Goal: Navigation & Orientation: Find specific page/section

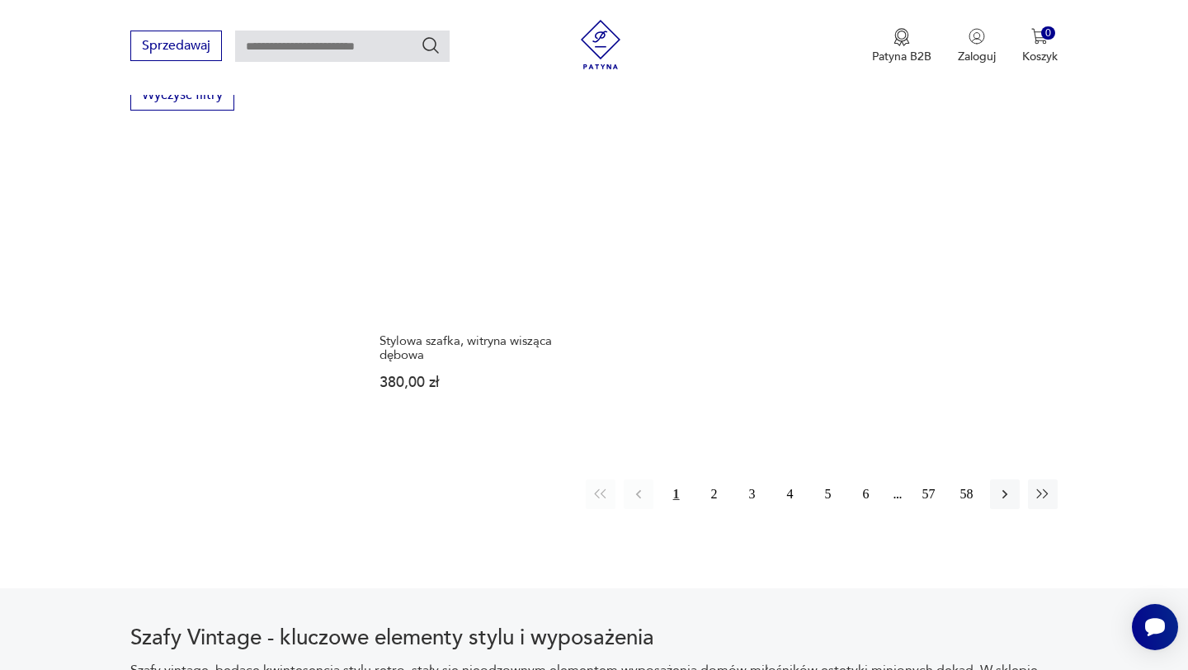
scroll to position [2419, 0]
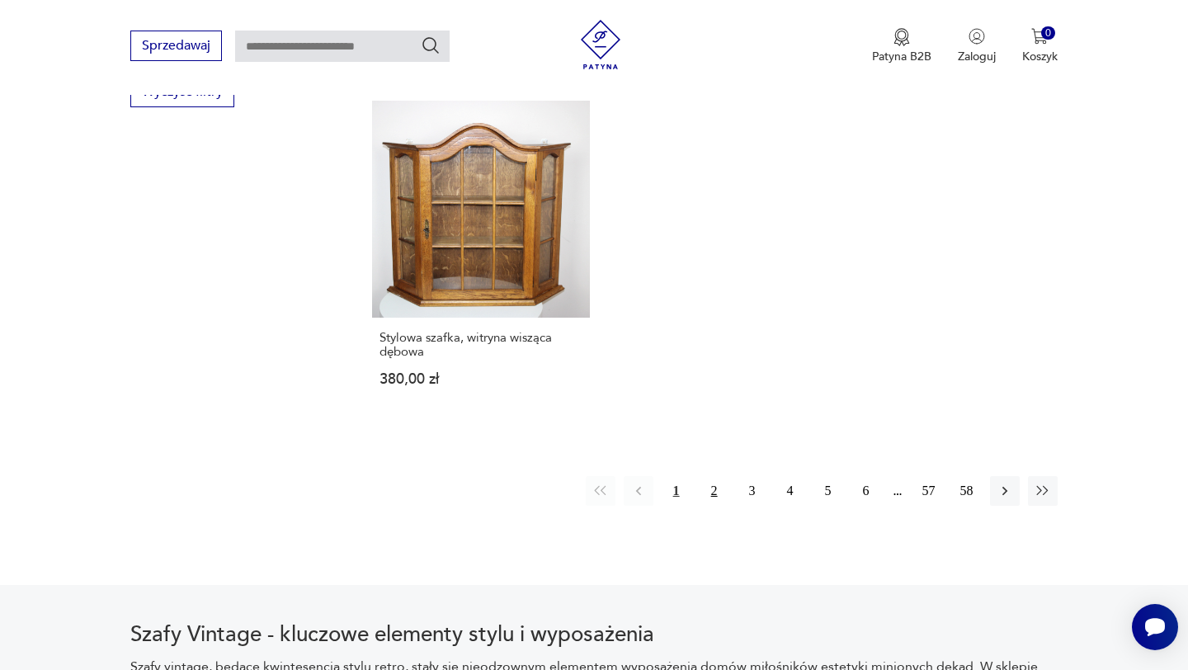
click at [711, 476] on button "2" at bounding box center [714, 491] width 30 height 30
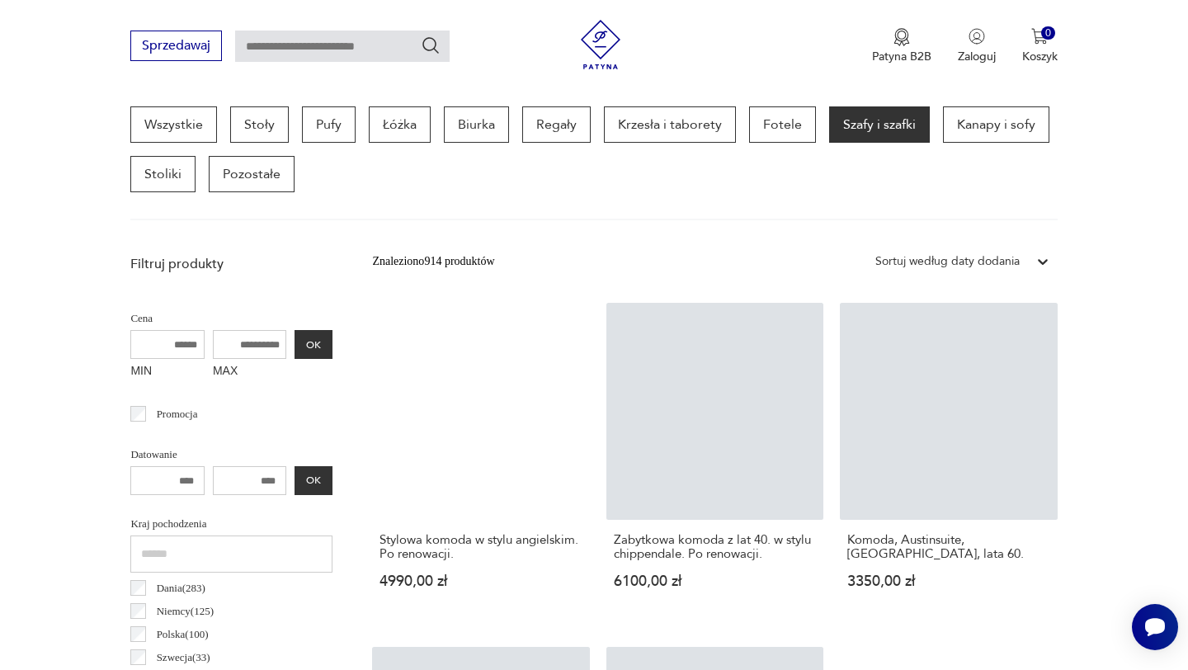
scroll to position [438, 0]
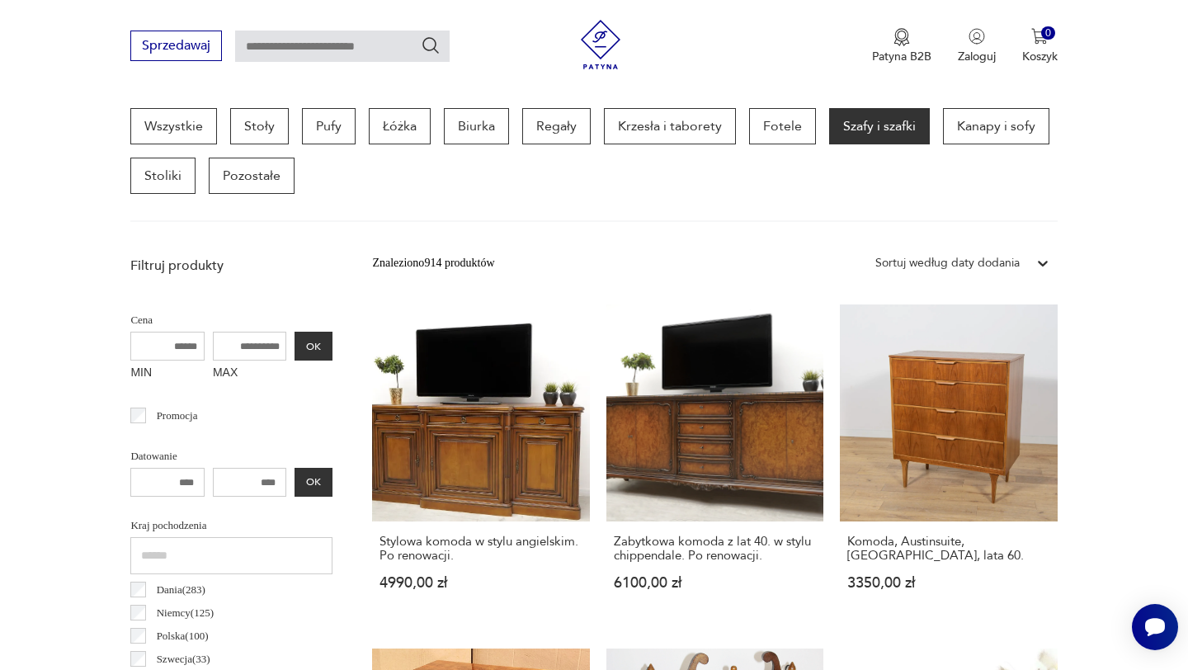
click at [240, 356] on input "MAX" at bounding box center [250, 346] width 74 height 29
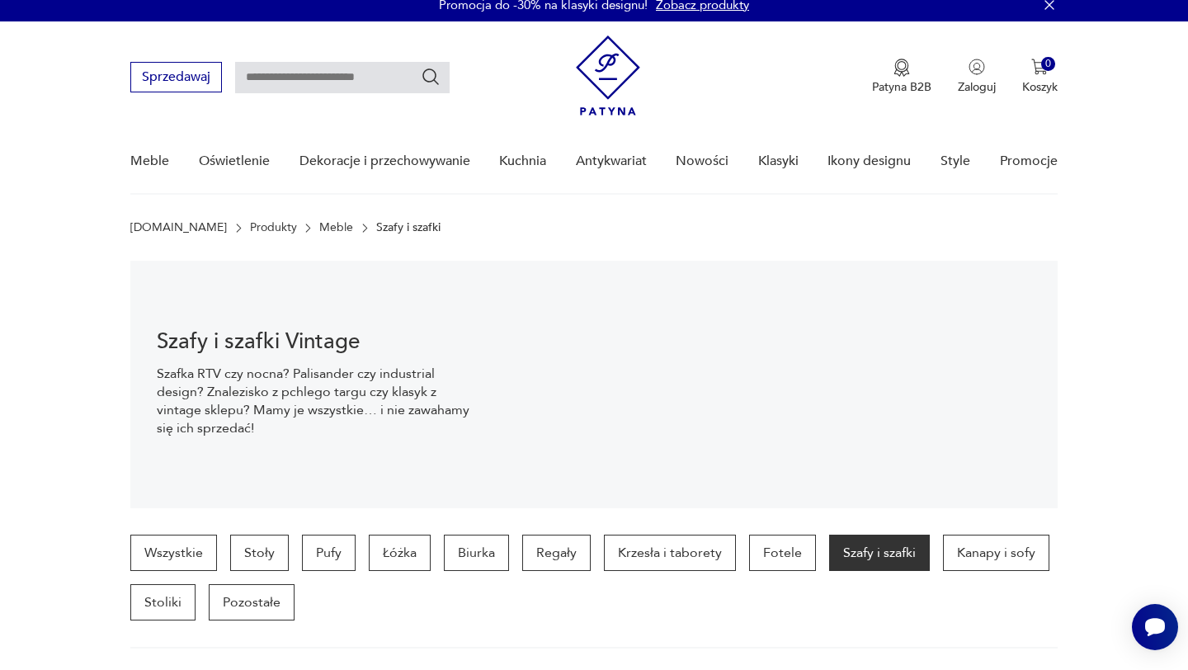
scroll to position [16, 0]
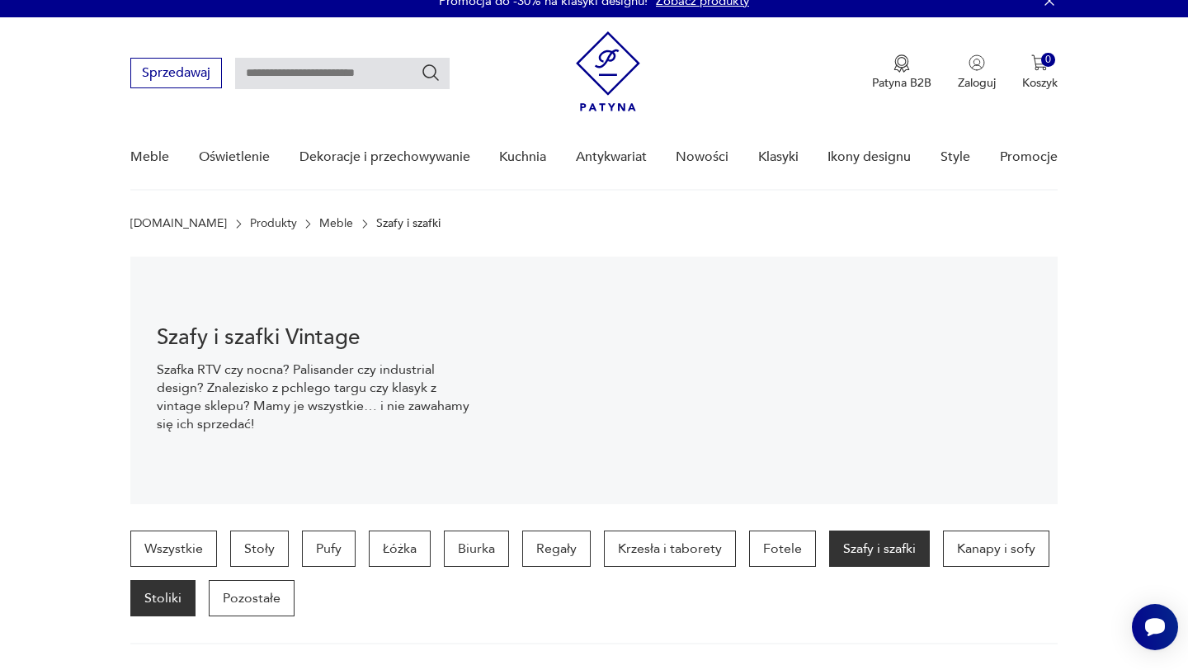
click at [168, 597] on p "Stoliki" at bounding box center [162, 598] width 65 height 36
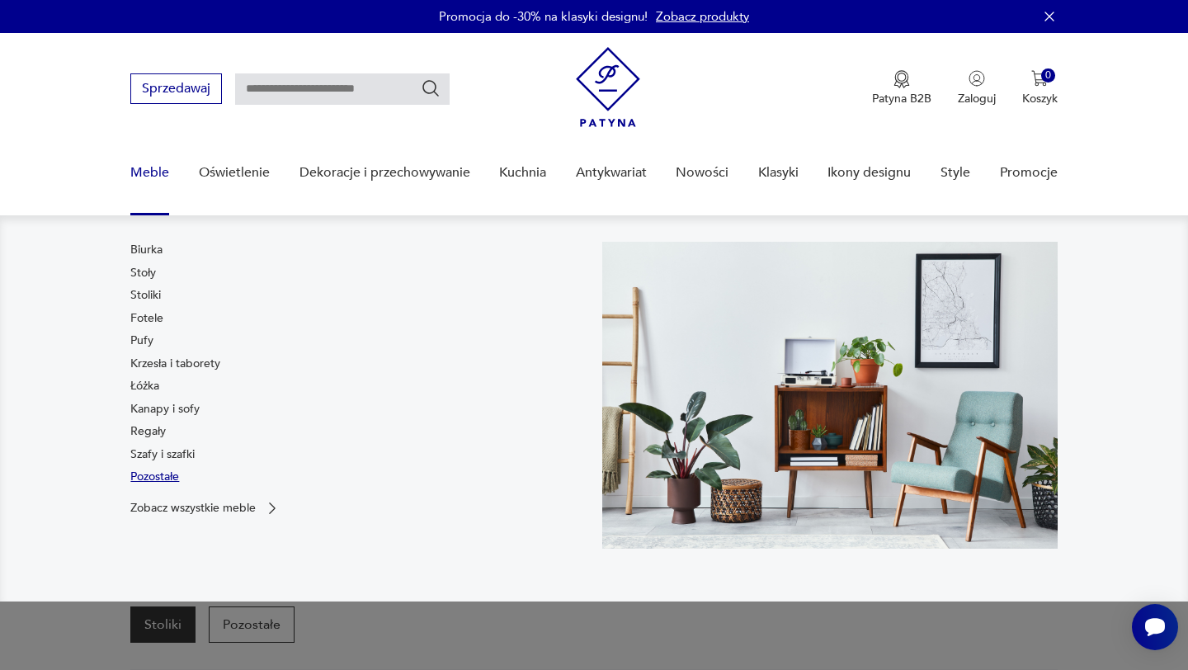
click at [177, 483] on link "Pozostałe" at bounding box center [154, 477] width 49 height 16
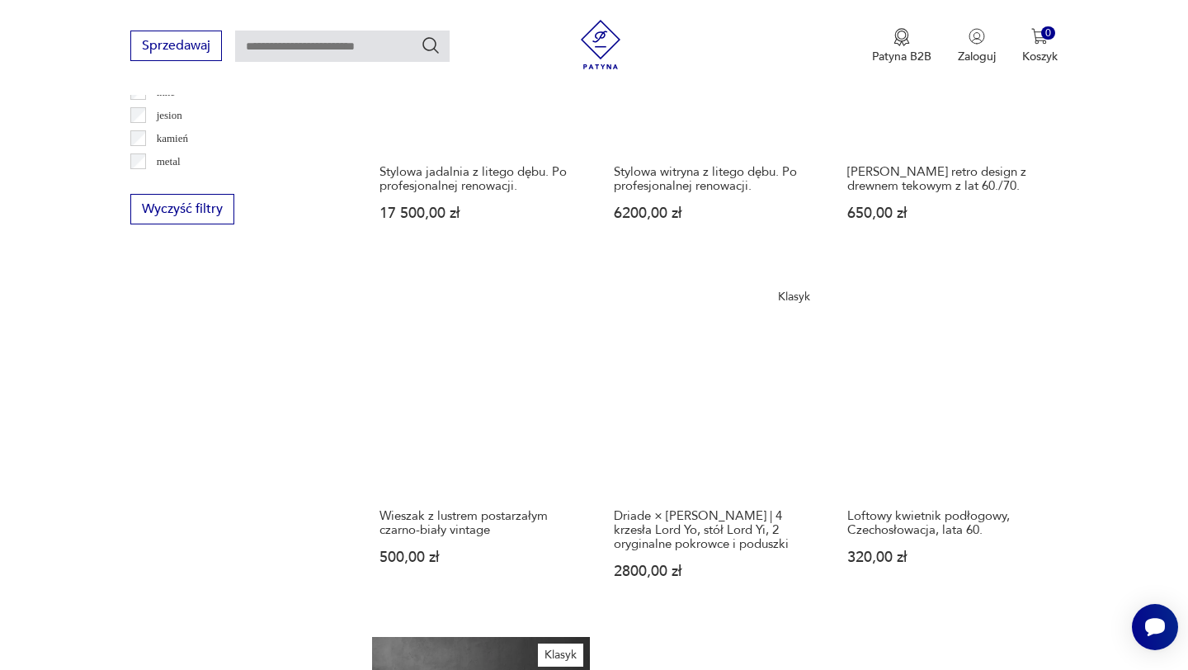
scroll to position [1886, 0]
